Goal: Check status: Check status

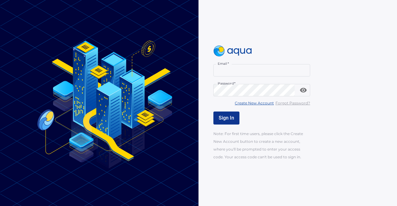
type input "**********"
click at [228, 116] on span "Sign In" at bounding box center [227, 118] width 16 height 6
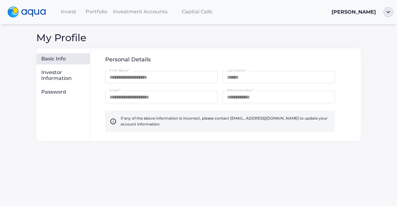
click at [98, 10] on span "Portfolio" at bounding box center [97, 12] width 22 height 6
